Goal: Task Accomplishment & Management: Complete application form

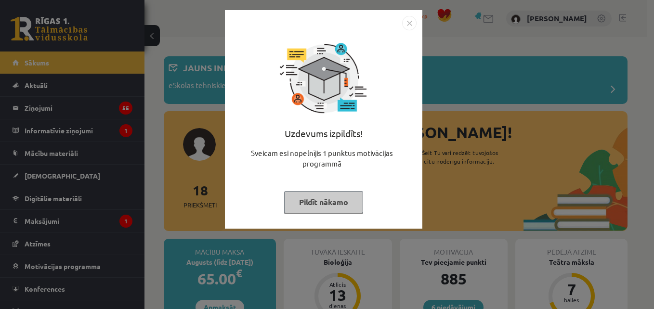
click at [350, 204] on button "Pildīt nākamo" at bounding box center [323, 202] width 79 height 22
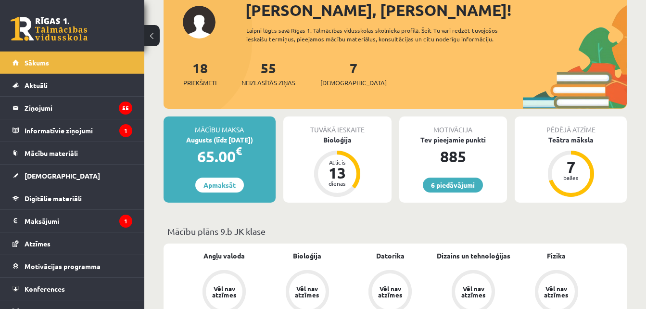
scroll to position [154, 0]
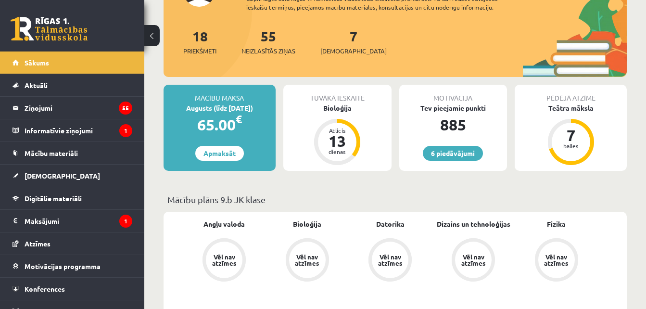
click at [360, 118] on div "Tuvākā ieskaite Bioloģija Atlicis 13 dienas" at bounding box center [337, 128] width 108 height 86
click at [337, 107] on div "Bioloģija" at bounding box center [337, 108] width 108 height 10
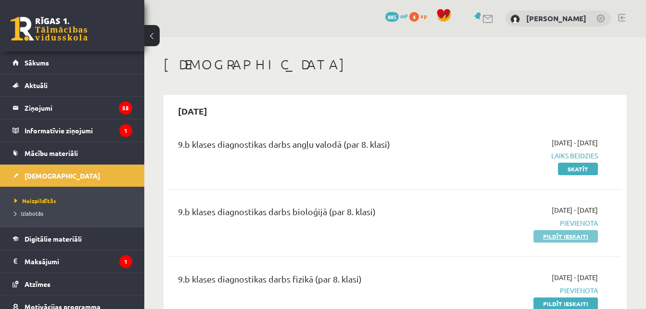
click at [578, 235] on link "Pildīt ieskaiti" at bounding box center [566, 236] width 64 height 13
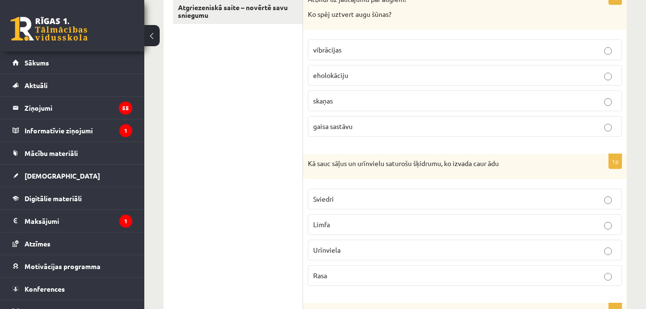
scroll to position [173, 0]
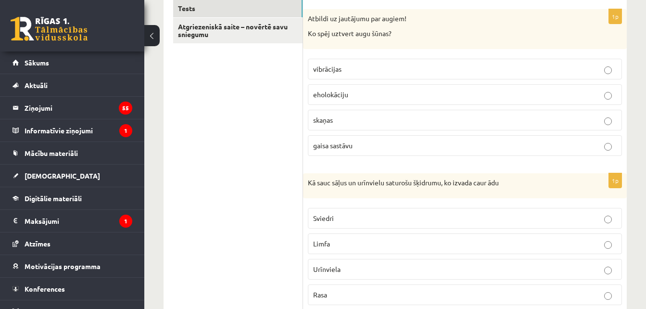
click at [424, 73] on p "vibrācijas" at bounding box center [465, 69] width 304 height 10
click at [390, 211] on label "Sviedri" at bounding box center [465, 218] width 314 height 21
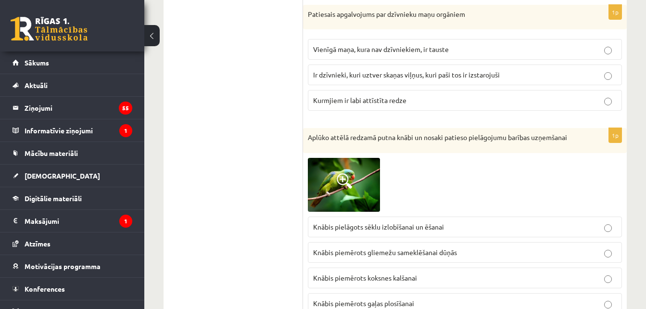
scroll to position [221, 0]
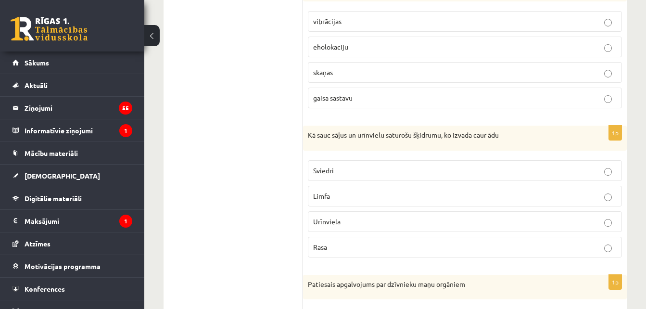
drag, startPoint x: 652, startPoint y: 45, endPoint x: 244, endPoint y: 93, distance: 410.0
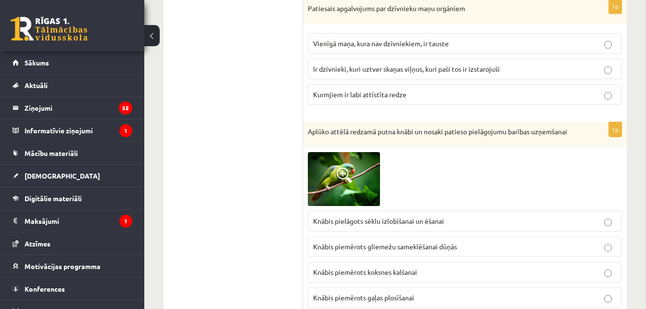
scroll to position [488, 0]
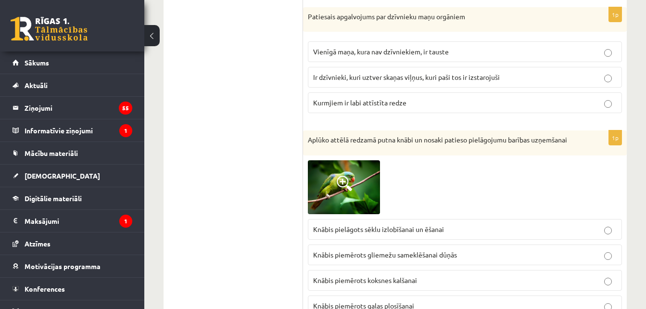
click at [519, 66] on fieldset "Vienīgā maņa, kura nav dzīvniekiem, ir tauste Ir dzīvnieki, kuri uztver skaņas …" at bounding box center [465, 76] width 314 height 79
click at [534, 79] on p "Ir dzīvnieki, kuri uztver skaņas viļņus, kuri paši tos ir izstarojuši" at bounding box center [465, 77] width 304 height 10
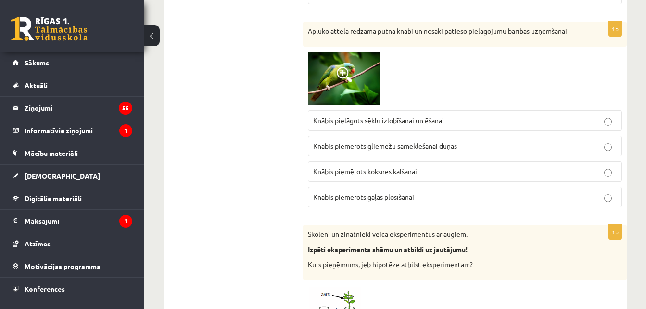
scroll to position [497, 0]
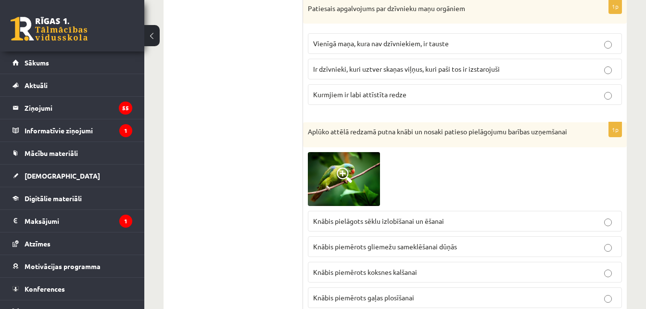
click at [426, 215] on label "Knābis pielāgots sēklu izlobīšanai un ēšanai" at bounding box center [465, 221] width 314 height 21
click at [470, 213] on label "Knābis pielāgots sēklu izlobīšanai un ēšanai" at bounding box center [465, 221] width 314 height 21
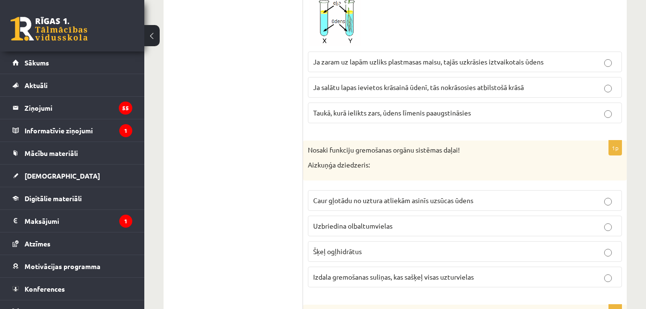
scroll to position [896, 0]
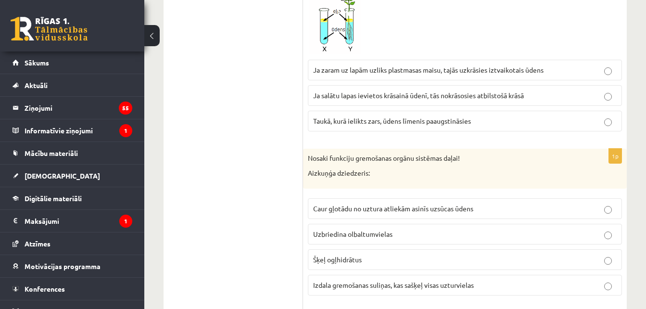
click at [490, 64] on label "Ja zaram uz lapām uzliks plastmasas maisu, tajās uzkrāsies iztvaikotais ūdens" at bounding box center [465, 70] width 314 height 21
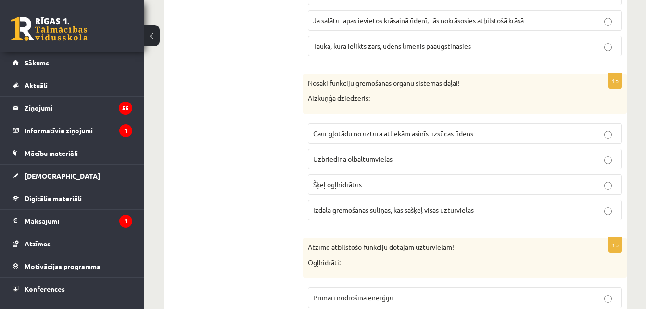
scroll to position [963, 0]
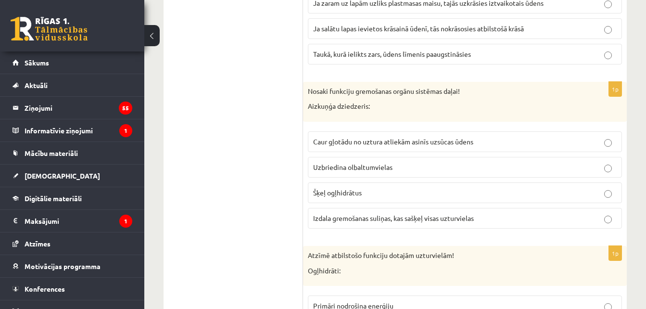
click at [447, 217] on span "Izdala gremošanas suliņas, kas sašķeļ visas uzturvielas" at bounding box center [393, 218] width 161 height 9
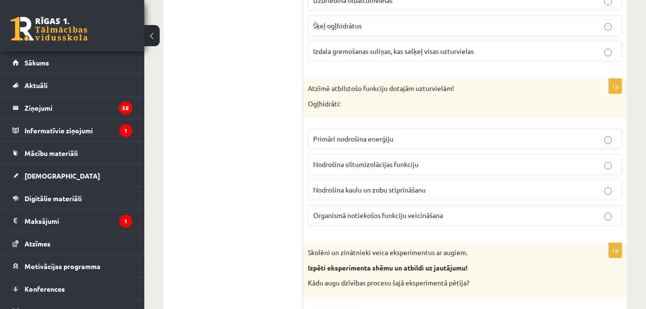
scroll to position [1138, 0]
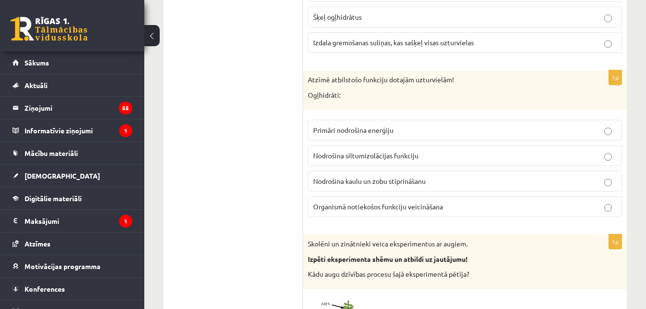
click at [440, 124] on label "Primāri nodrošina enerģiju" at bounding box center [465, 130] width 314 height 21
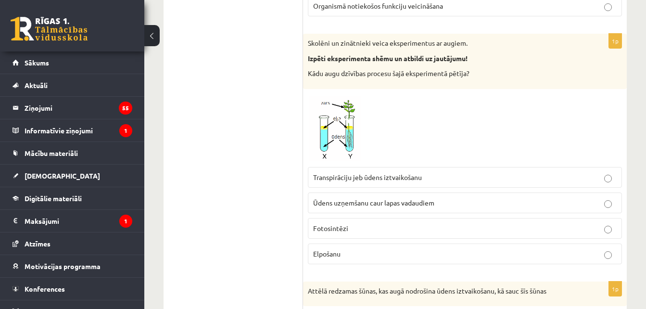
scroll to position [1347, 0]
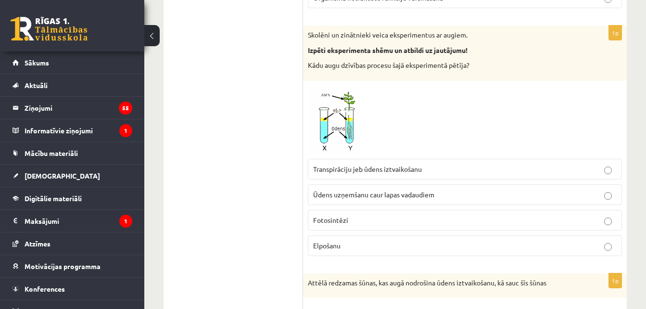
click at [440, 187] on label "Ūdens uzņemšanu caur lapas vadaudiem" at bounding box center [465, 194] width 314 height 21
drag, startPoint x: 643, startPoint y: 94, endPoint x: 644, endPoint y: 116, distance: 22.2
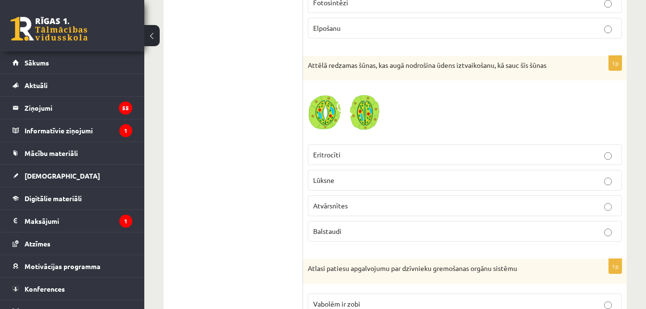
scroll to position [1556, 0]
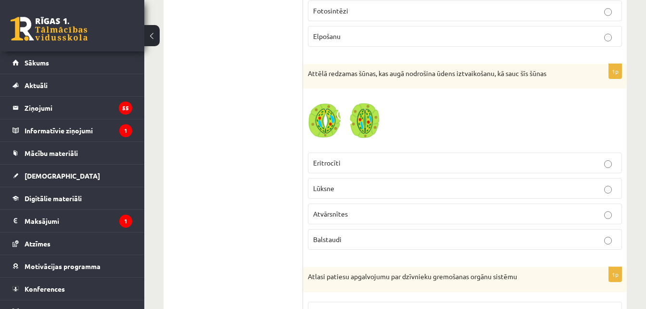
click at [469, 208] on label "Atvārsnītes" at bounding box center [465, 214] width 314 height 21
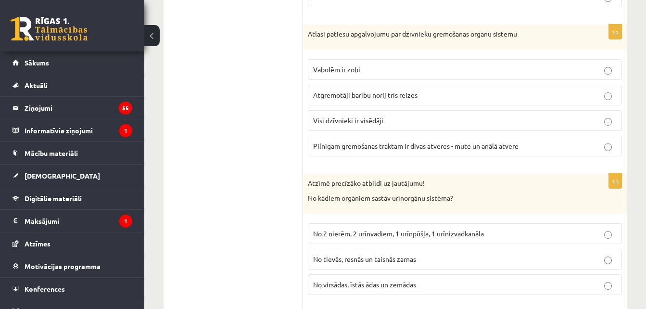
scroll to position [1748, 0]
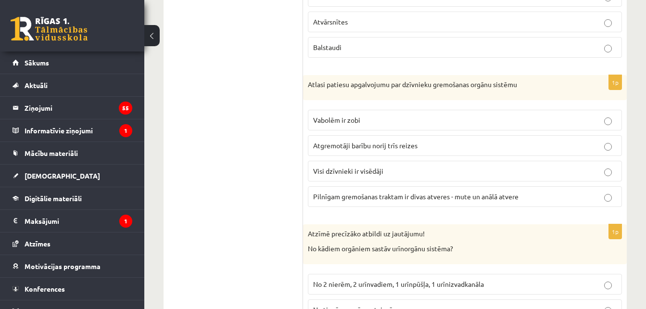
click at [390, 193] on span "Pilnīgam gremošanas traktam ir divas atveres - mute un anālā atvere" at bounding box center [415, 196] width 205 height 9
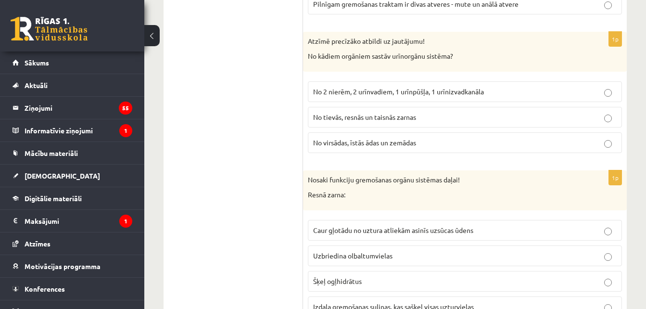
scroll to position [1891, 0]
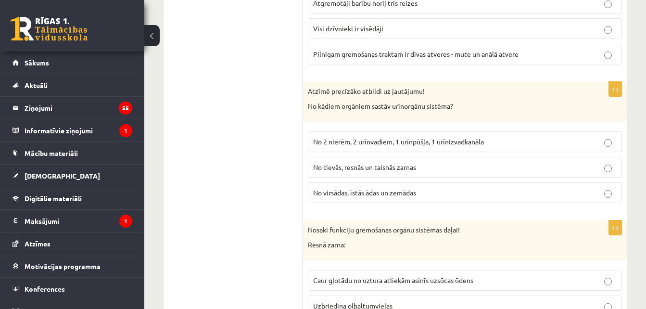
click at [445, 138] on span "No 2 nierēm, 2 urīnvadiem, 1 urīnpūšļa, 1 urīnizvadkanāla" at bounding box center [398, 141] width 171 height 9
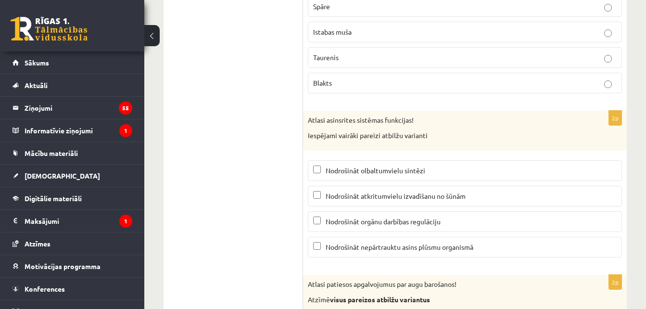
scroll to position [4675, 0]
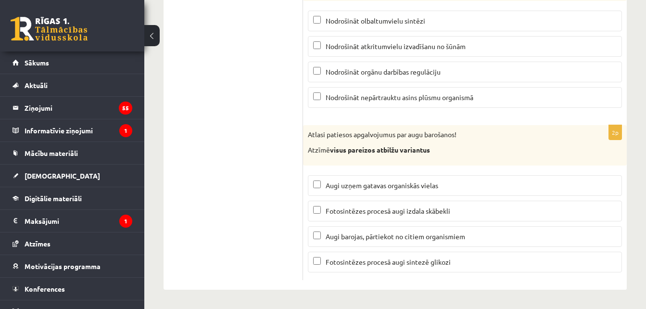
drag, startPoint x: 639, startPoint y: 162, endPoint x: 642, endPoint y: 154, distance: 7.6
drag, startPoint x: 649, startPoint y: 244, endPoint x: 635, endPoint y: 284, distance: 43.2
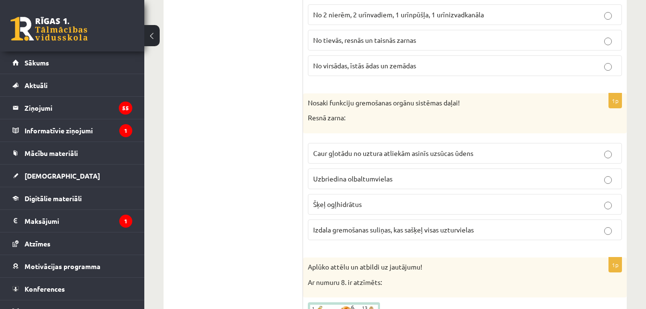
scroll to position [2028, 0]
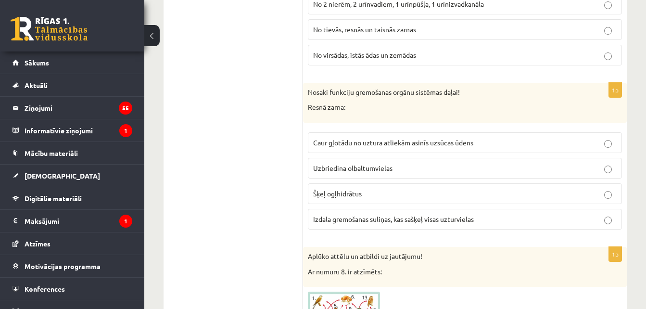
click at [478, 139] on p "Caur gļotādu no uztura atliekām asinīs uzsūcas ūdens" at bounding box center [465, 143] width 304 height 10
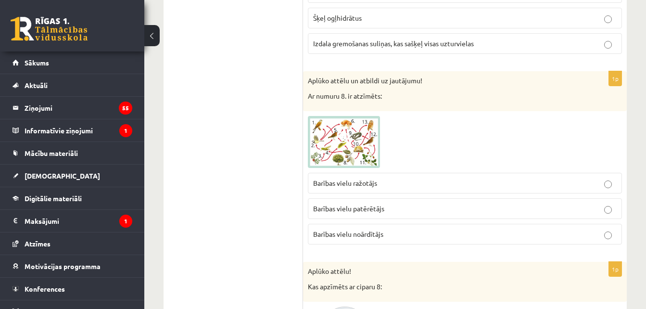
scroll to position [2221, 0]
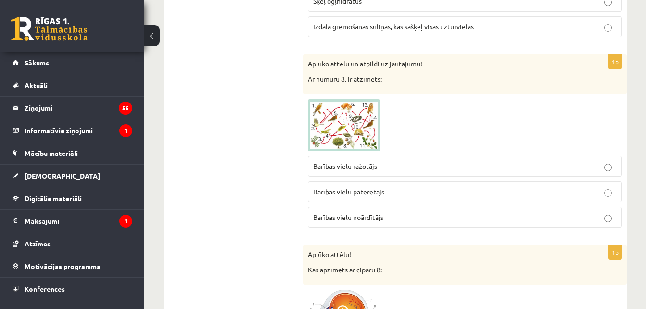
click at [358, 109] on img at bounding box center [344, 125] width 72 height 52
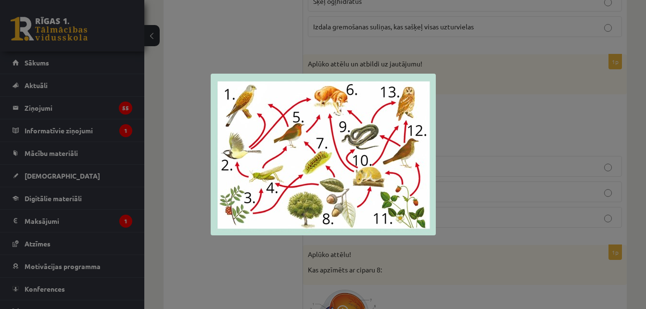
click at [286, 52] on div at bounding box center [323, 154] width 646 height 309
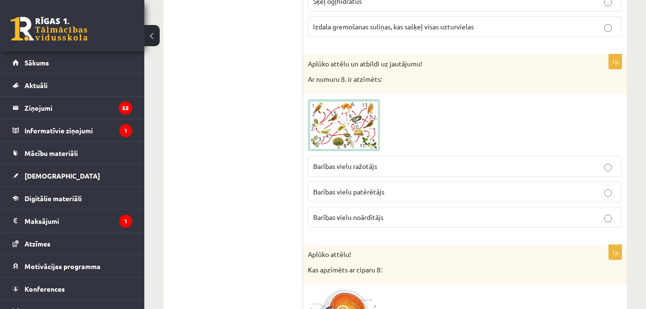
click at [385, 165] on p "Barības vielu ražotājs" at bounding box center [465, 166] width 304 height 10
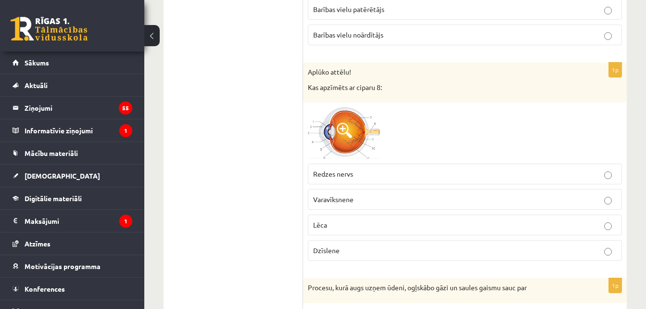
scroll to position [2413, 0]
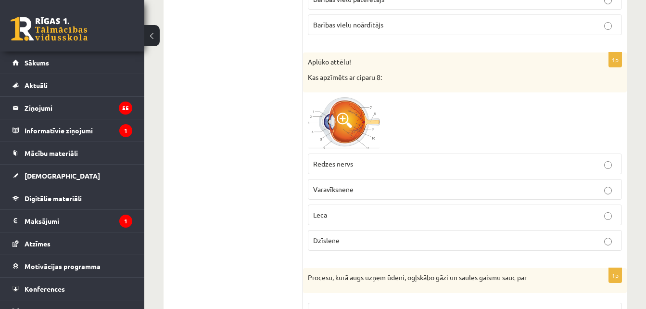
click at [352, 115] on span at bounding box center [344, 120] width 15 height 15
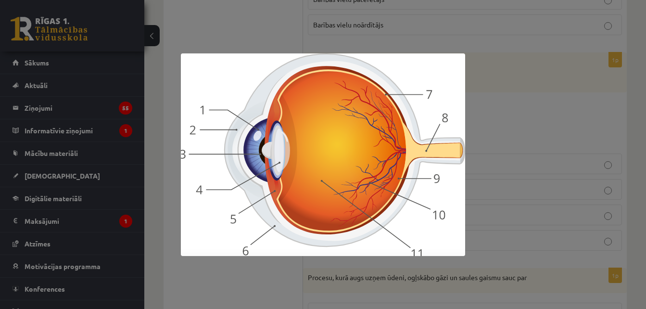
drag, startPoint x: 578, startPoint y: 103, endPoint x: 587, endPoint y: 105, distance: 9.5
click at [587, 105] on div at bounding box center [323, 154] width 646 height 309
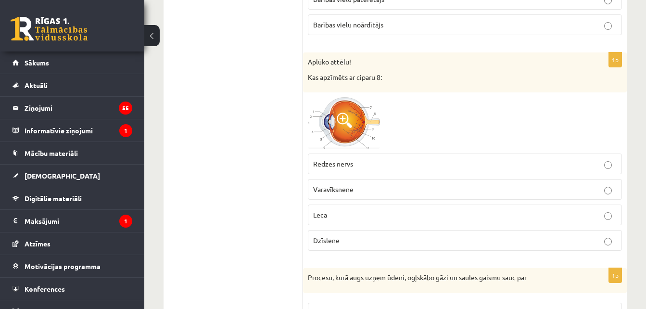
click at [385, 166] on p "Redzes nervs" at bounding box center [465, 164] width 304 height 10
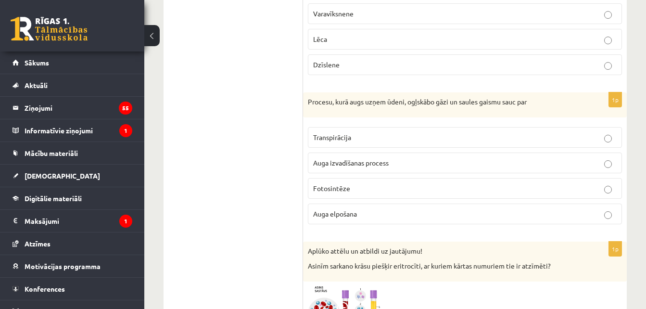
scroll to position [2606, 0]
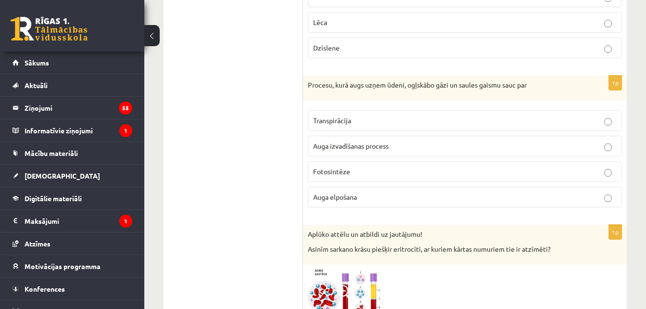
click at [375, 174] on p "Fotosintēze" at bounding box center [465, 172] width 304 height 10
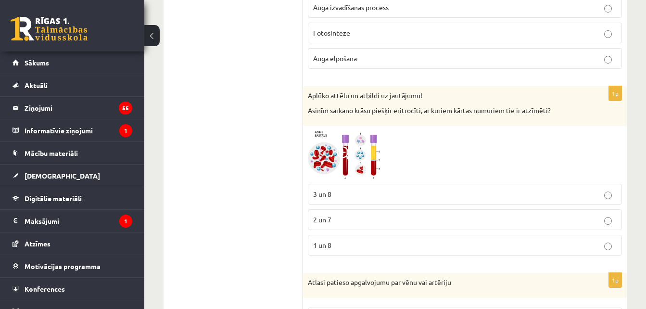
scroll to position [2798, 0]
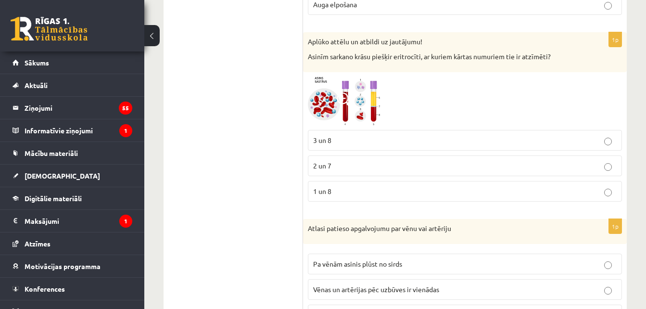
click at [348, 89] on img at bounding box center [344, 101] width 72 height 49
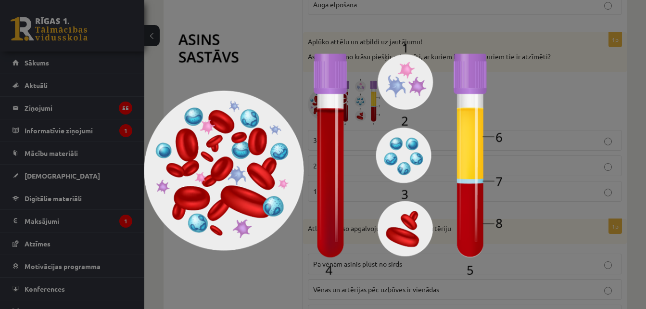
drag, startPoint x: 551, startPoint y: 104, endPoint x: 568, endPoint y: 143, distance: 43.1
click at [568, 143] on div at bounding box center [323, 154] width 646 height 309
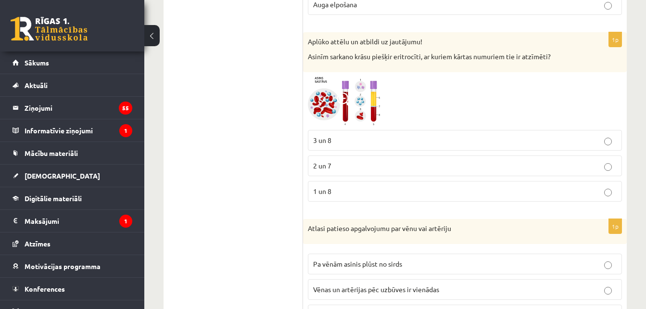
click at [343, 94] on span at bounding box center [344, 99] width 15 height 15
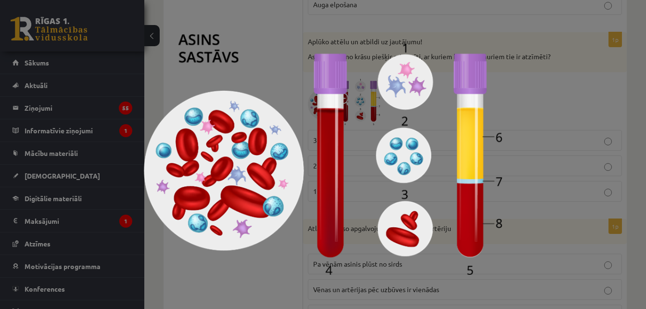
click at [554, 62] on div at bounding box center [323, 154] width 646 height 309
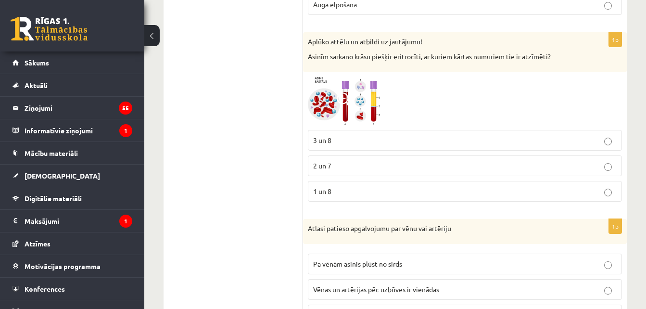
click at [341, 195] on p "1 un 8" at bounding box center [465, 191] width 304 height 10
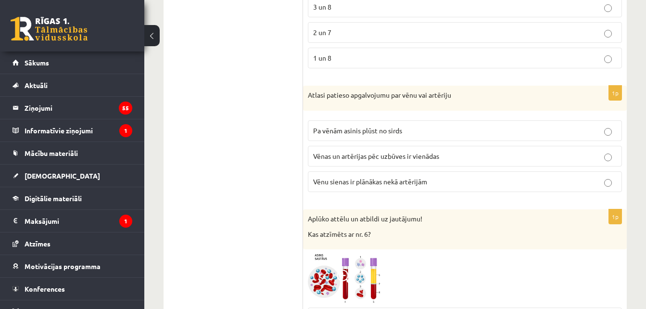
scroll to position [2943, 0]
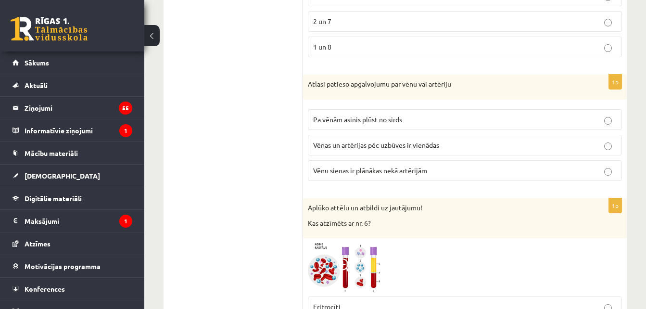
click at [348, 165] on label "Vēnu sienas ir plānākas nekā artērijām" at bounding box center [465, 170] width 314 height 21
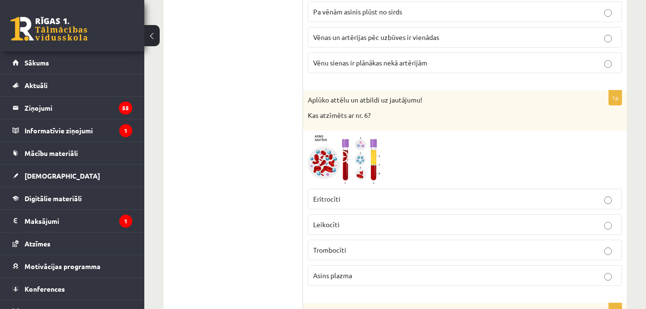
scroll to position [3087, 0]
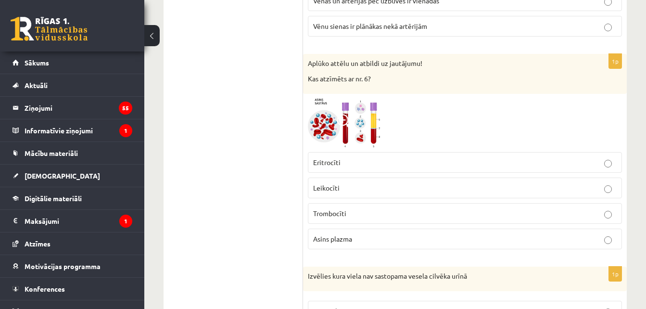
click at [372, 233] on label "Asins plazma" at bounding box center [465, 239] width 314 height 21
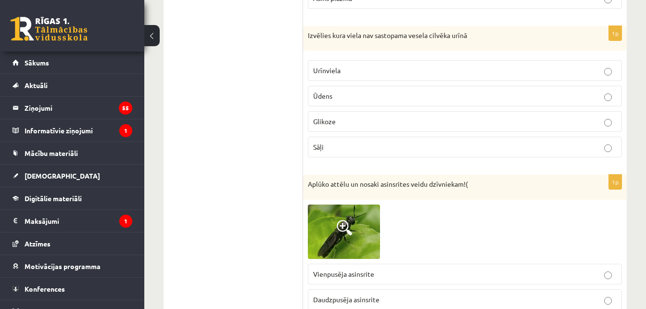
scroll to position [3280, 0]
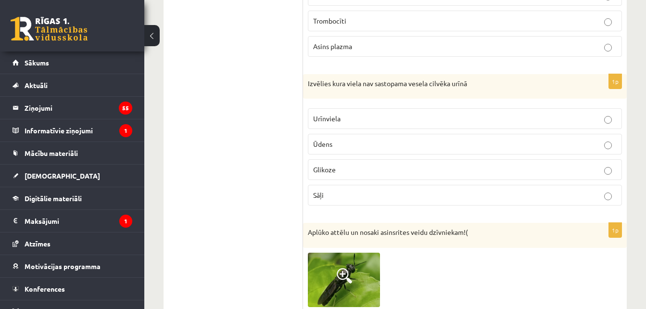
click at [338, 140] on p "Ūdens" at bounding box center [465, 144] width 304 height 10
click at [361, 115] on p "Urīnviela" at bounding box center [465, 119] width 304 height 10
click at [351, 141] on p "Ūdens" at bounding box center [465, 144] width 304 height 10
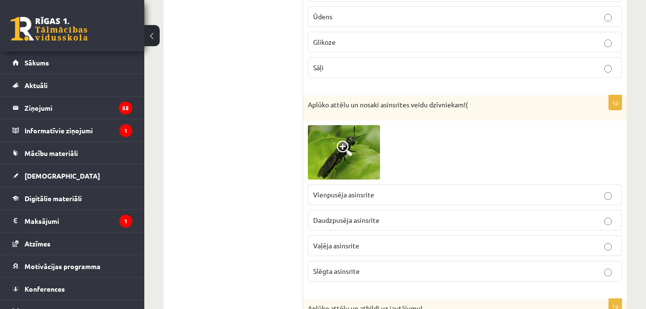
scroll to position [3424, 0]
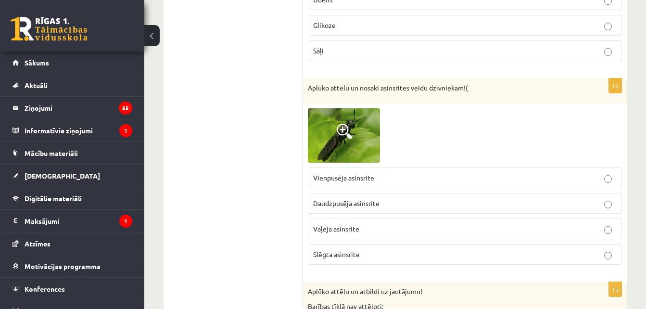
click at [377, 180] on p "Vienpusēja asinsrite" at bounding box center [465, 178] width 304 height 10
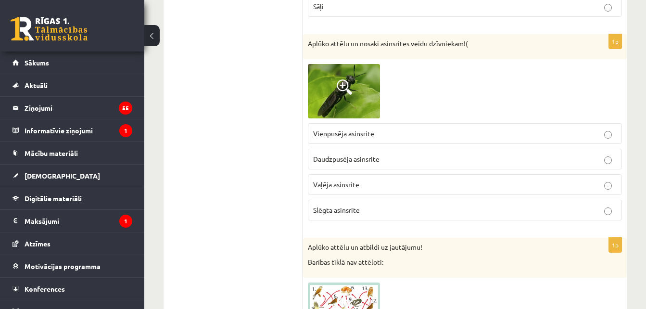
scroll to position [3520, 0]
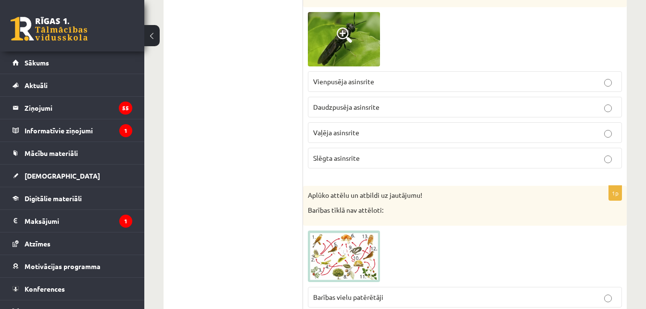
click at [431, 92] on fieldset "Vienpusēja asinsrite Daudzpusēja asinsrite Vaļēja asinsrite Slēgta asinsrite" at bounding box center [465, 118] width 314 height 105
click at [409, 102] on label "Daudzpusēja asinsrite" at bounding box center [465, 107] width 314 height 21
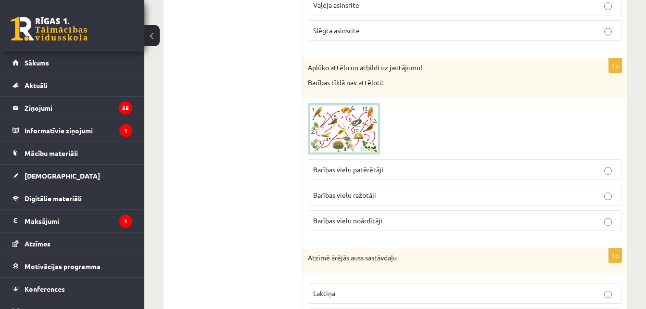
scroll to position [3665, 0]
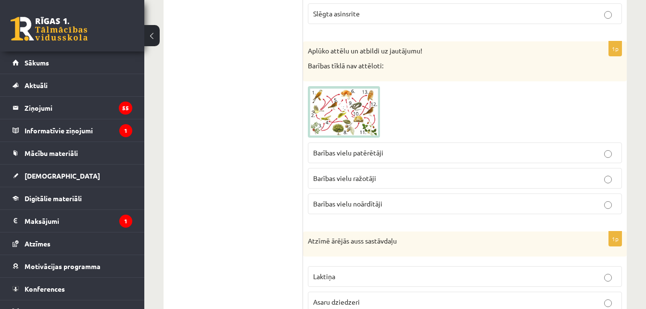
click at [380, 202] on span "Barības vielu noārdītāji" at bounding box center [347, 203] width 69 height 9
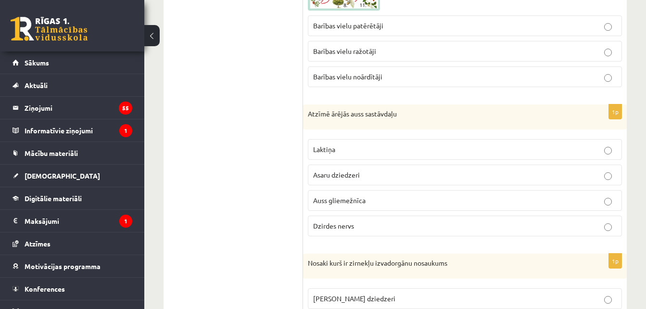
scroll to position [3809, 0]
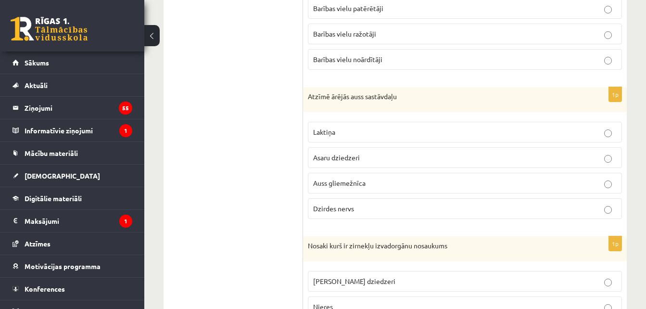
click at [358, 178] on label "Auss gliemežnīca" at bounding box center [465, 183] width 314 height 21
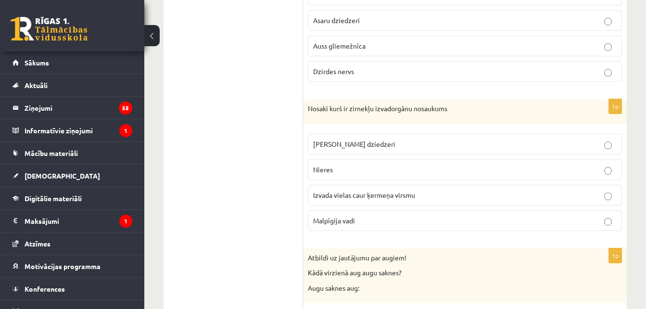
scroll to position [3953, 0]
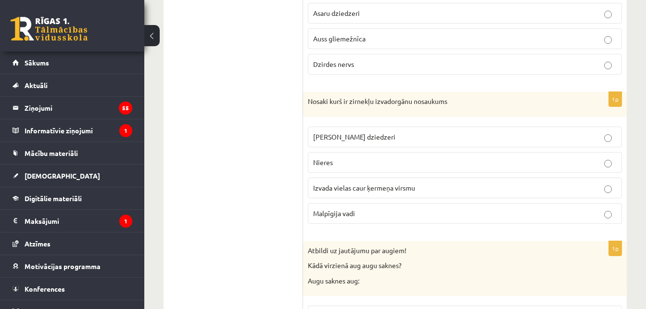
click at [391, 215] on p "Malpīgija vadi" at bounding box center [465, 213] width 304 height 10
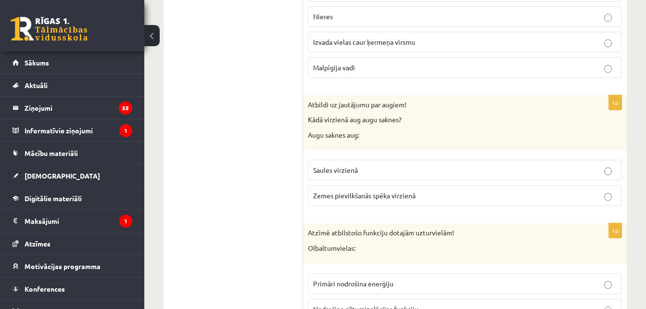
scroll to position [4146, 0]
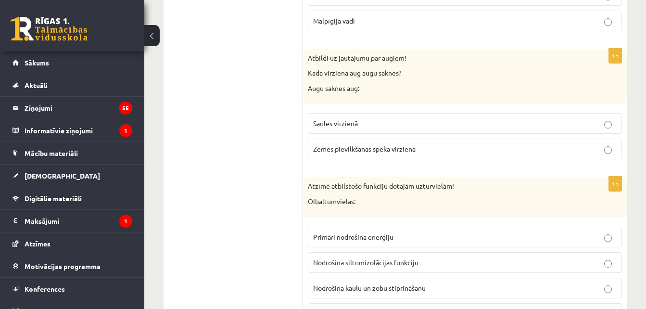
click at [363, 148] on span "Zemes pievilkšanās spēka virzienā" at bounding box center [364, 148] width 103 height 9
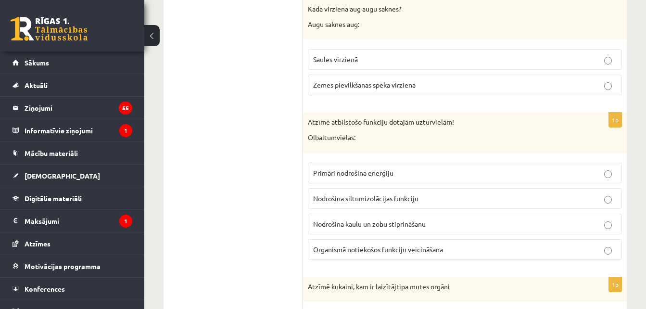
scroll to position [4290, 0]
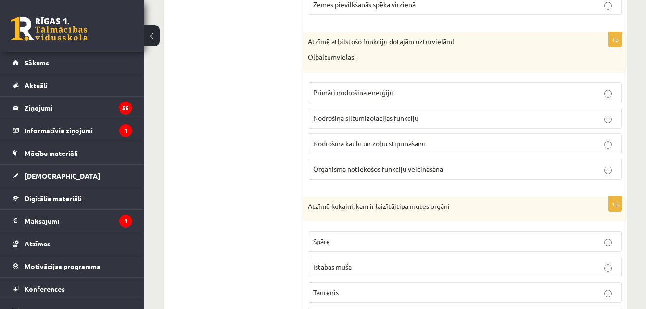
click at [367, 162] on label "Organismā notiekošos funkciju veicināšana" at bounding box center [465, 169] width 314 height 21
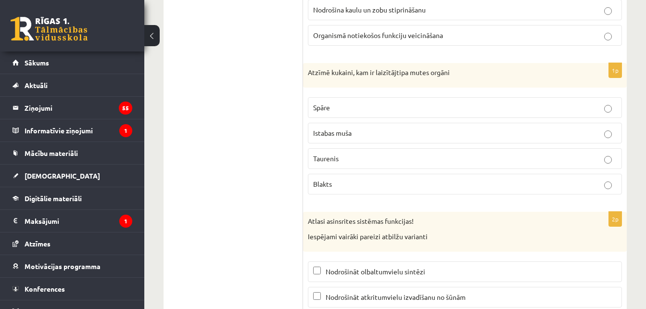
scroll to position [4435, 0]
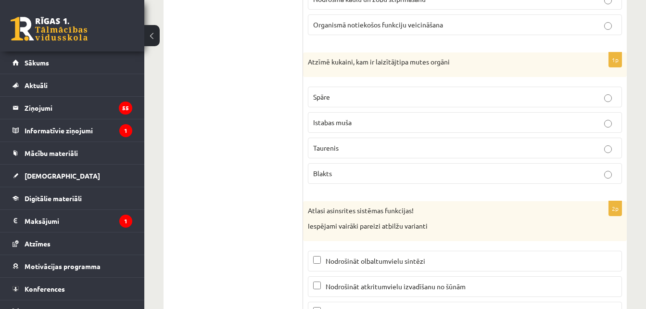
click at [361, 129] on label "Istabas muša" at bounding box center [465, 122] width 314 height 21
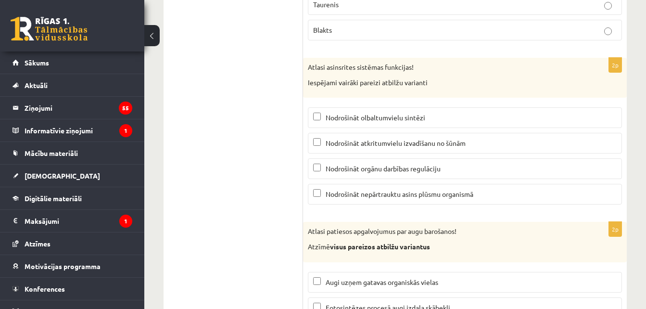
scroll to position [4579, 0]
click at [372, 144] on span "Nodrošināt atkritumvielu izvadīšanu no šūnām" at bounding box center [396, 142] width 140 height 9
click at [375, 196] on span "Nodrošināt nepārtrauktu asins plūsmu organismā" at bounding box center [400, 193] width 148 height 9
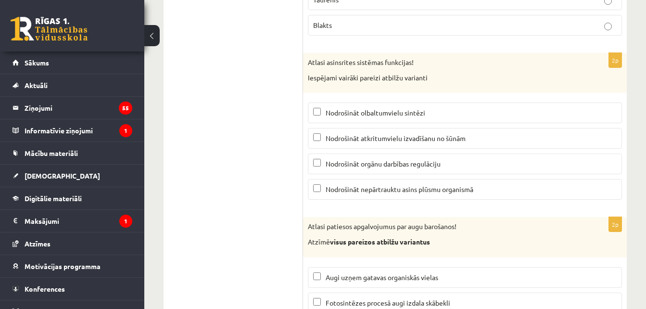
scroll to position [4675, 0]
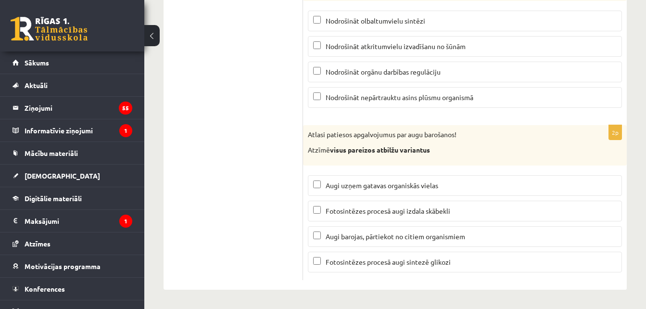
click at [365, 208] on span "Fotosintēzes procesā augi izdala skābekli" at bounding box center [388, 210] width 125 height 9
click at [364, 260] on span "Fotosintēzes procesā augi sintezē glikozi" at bounding box center [388, 261] width 125 height 9
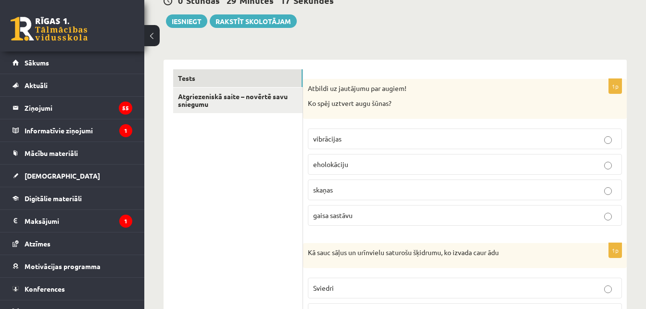
scroll to position [0, 0]
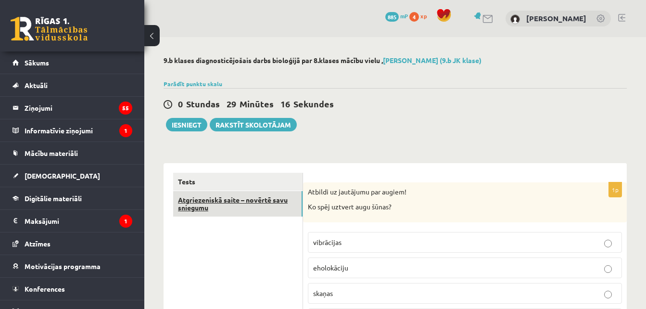
click at [274, 206] on link "Atgriezeniskā saite – novērtē savu sniegumu" at bounding box center [237, 204] width 129 height 26
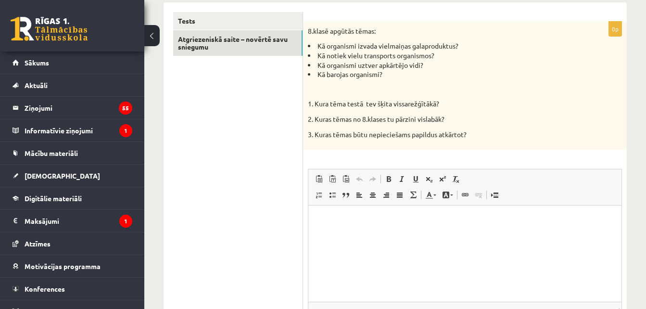
scroll to position [144, 0]
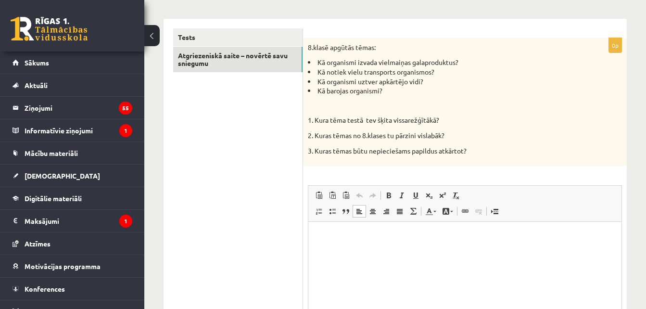
click at [395, 251] on html at bounding box center [464, 236] width 313 height 29
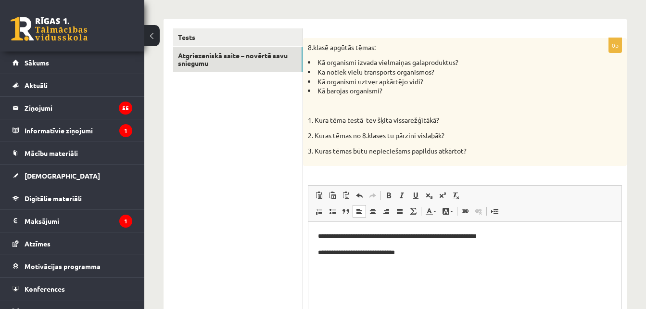
drag, startPoint x: 679, startPoint y: 224, endPoint x: 416, endPoint y: 245, distance: 263.1
click at [416, 245] on body "**********" at bounding box center [465, 244] width 294 height 26
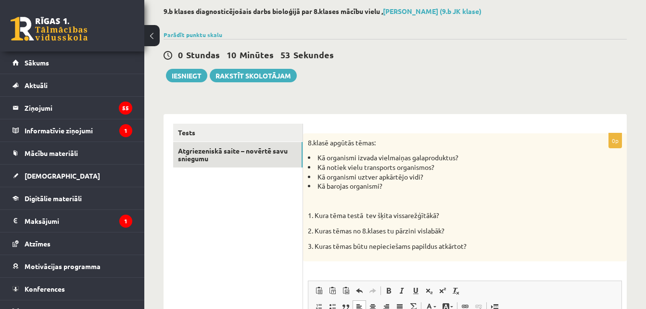
scroll to position [48, 0]
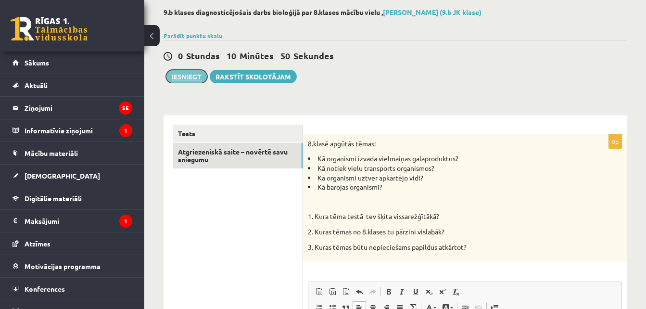
click at [184, 76] on button "Iesniegt" at bounding box center [186, 76] width 41 height 13
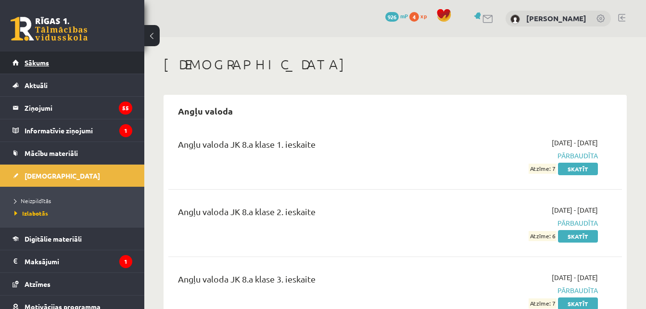
click at [88, 59] on link "Sākums" at bounding box center [73, 62] width 120 height 22
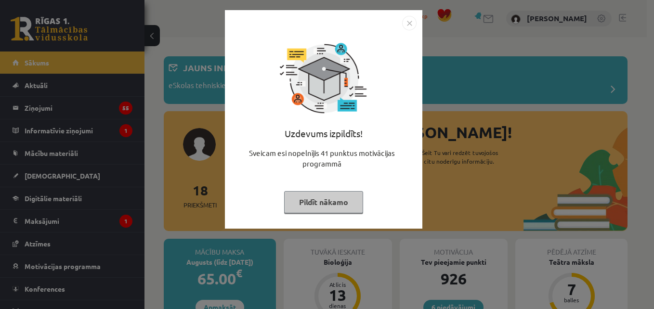
click at [411, 19] on img "Close" at bounding box center [409, 23] width 14 height 14
